Goal: Transaction & Acquisition: Download file/media

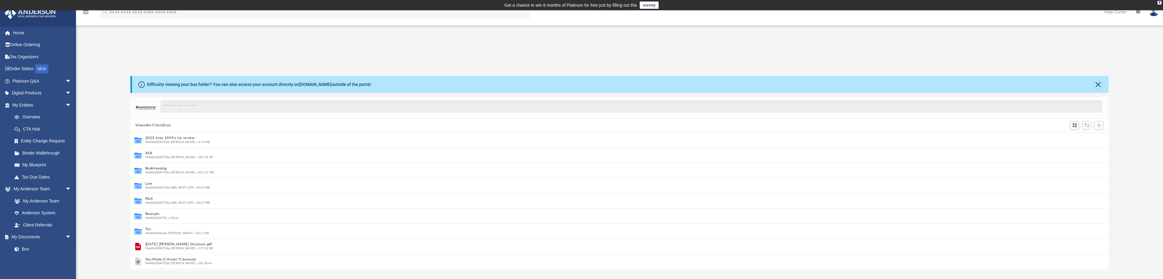
scroll to position [5, 5]
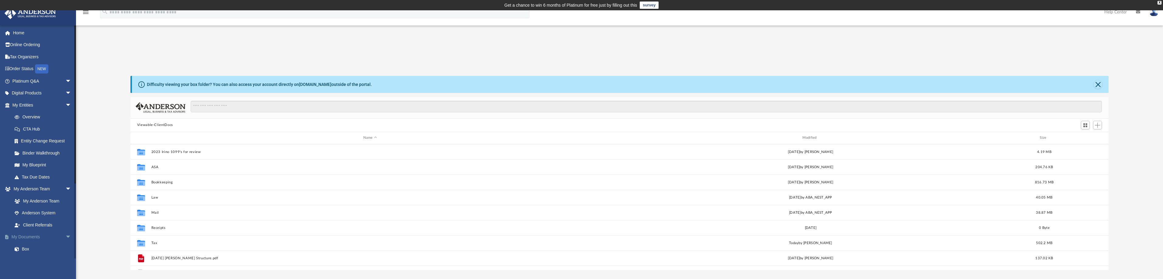
click at [35, 235] on link "My Documents arrow_drop_down" at bounding box center [42, 237] width 76 height 12
click at [157, 184] on button "Bookkeeping" at bounding box center [370, 182] width 438 height 4
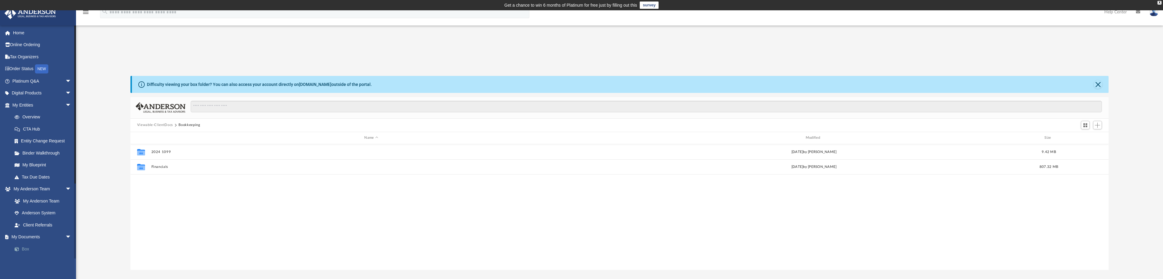
click at [26, 247] on link "Box" at bounding box center [45, 249] width 72 height 12
click at [21, 33] on link "Home" at bounding box center [42, 33] width 76 height 12
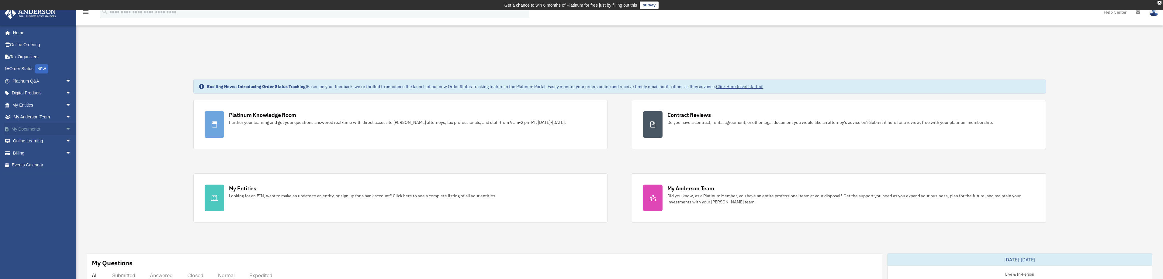
click at [31, 129] on link "My Documents arrow_drop_down" at bounding box center [42, 129] width 76 height 12
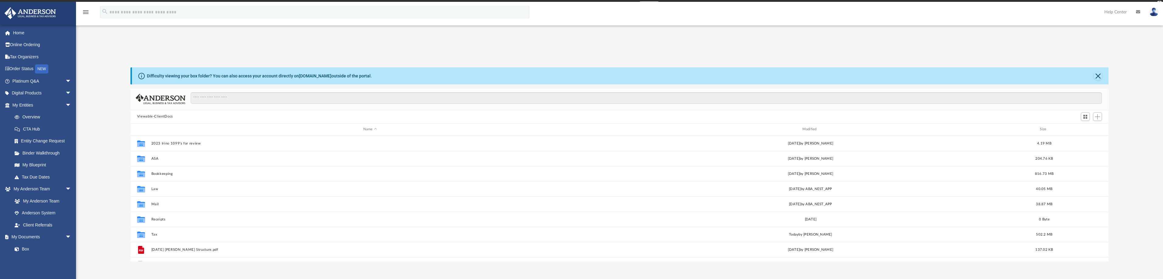
scroll to position [134, 973]
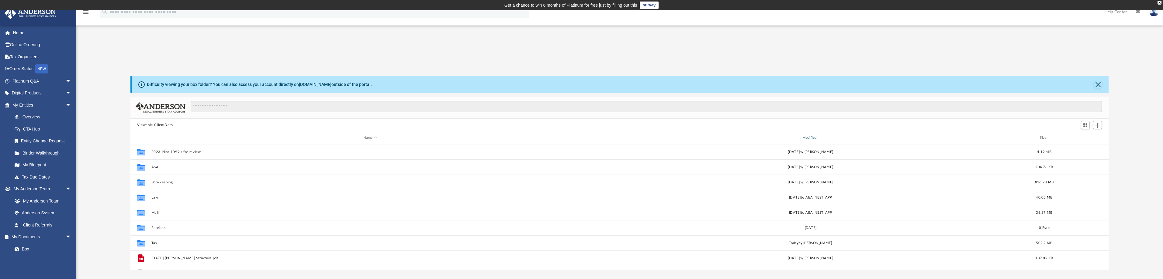
click at [810, 138] on div "Modified" at bounding box center [810, 137] width 438 height 5
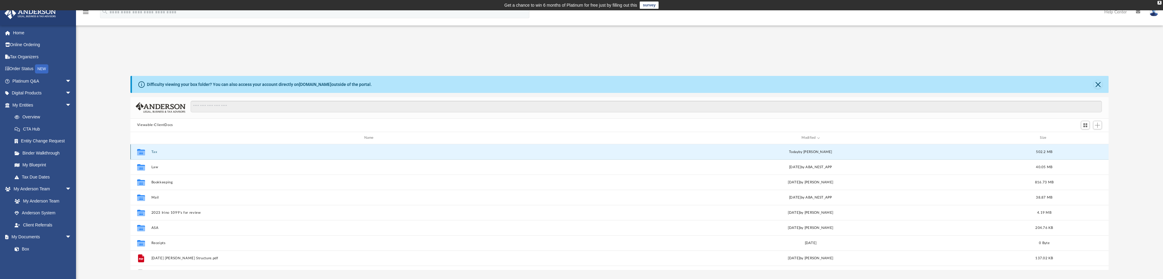
click at [152, 153] on button "Tax" at bounding box center [370, 152] width 438 height 4
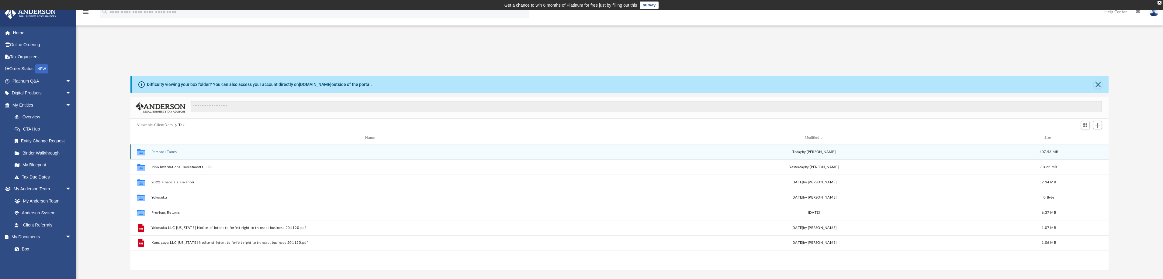
click at [152, 153] on button "Personal Taxes" at bounding box center [371, 152] width 440 height 4
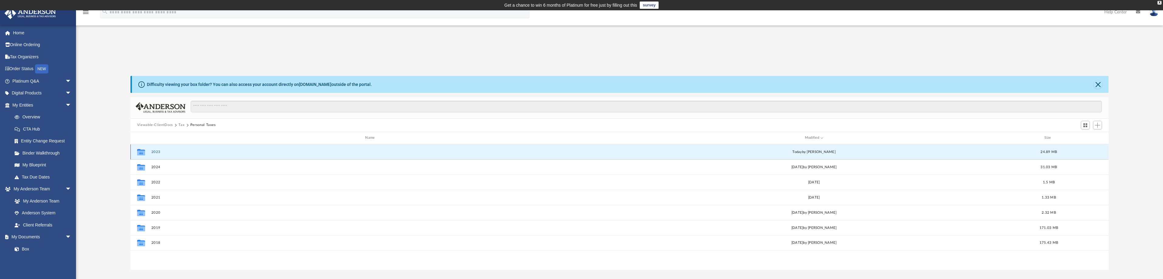
click at [154, 152] on button "2023" at bounding box center [371, 152] width 440 height 4
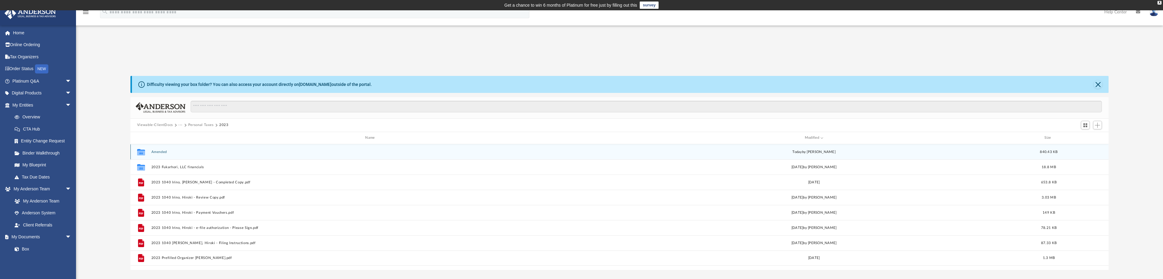
click at [154, 152] on button "Amended" at bounding box center [371, 152] width 440 height 4
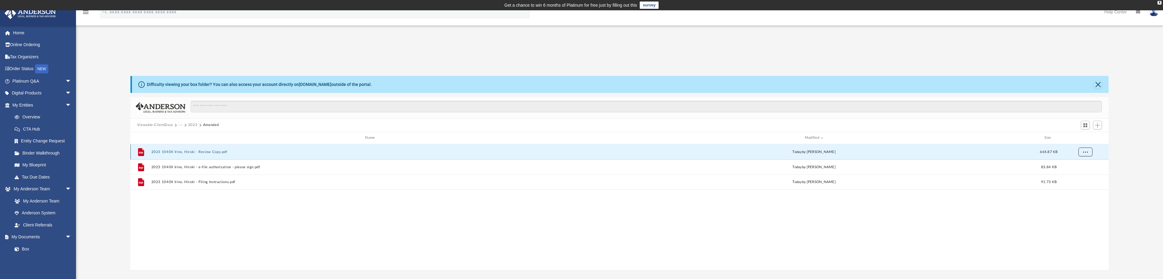
click at [1085, 154] on button "More options" at bounding box center [1085, 151] width 14 height 9
click at [1079, 174] on li "Download" at bounding box center [1080, 174] width 18 height 6
click at [1083, 167] on span "More options" at bounding box center [1085, 166] width 5 height 3
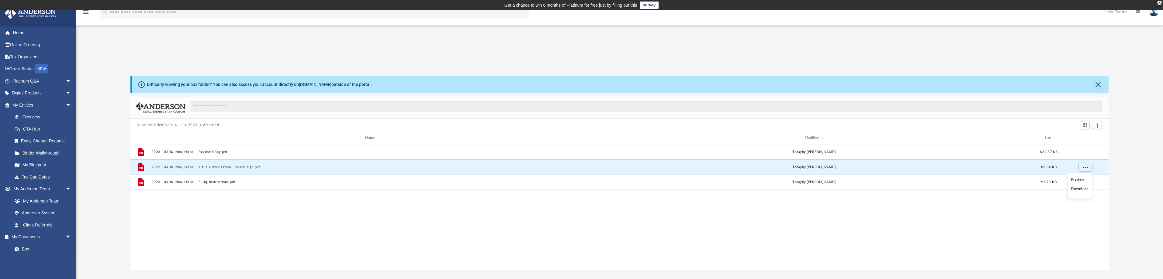
click at [1078, 189] on li "Download" at bounding box center [1080, 189] width 18 height 6
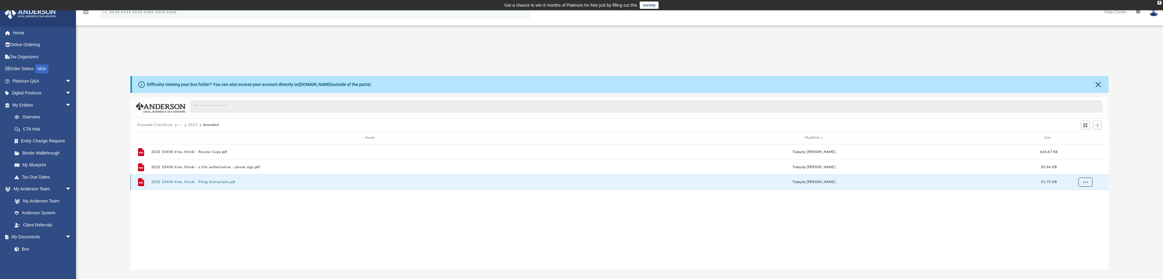
click at [1084, 181] on span "More options" at bounding box center [1085, 181] width 5 height 3
click at [1081, 204] on li "Download" at bounding box center [1080, 204] width 18 height 6
